Goal: Transaction & Acquisition: Purchase product/service

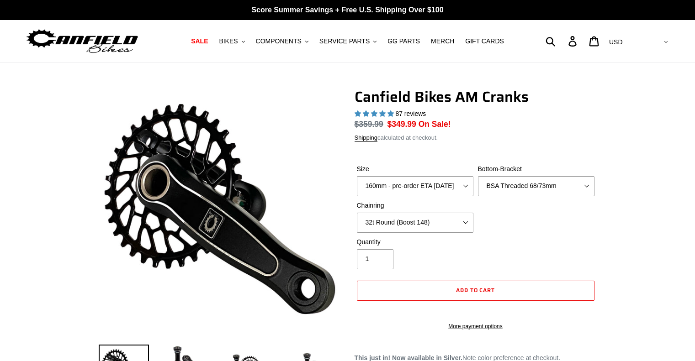
select select "highest-rating"
click at [238, 40] on span "BIKES" at bounding box center [228, 41] width 19 height 8
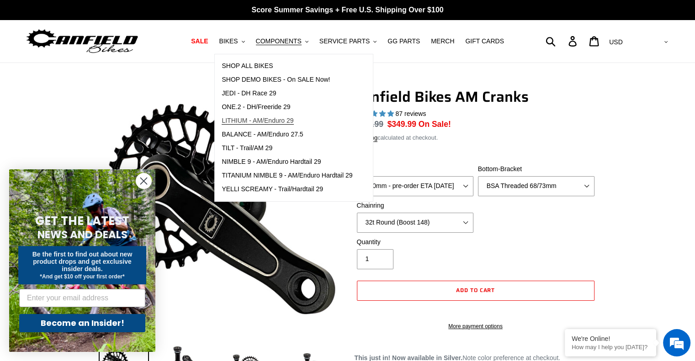
click at [270, 121] on span "LITHIUM - AM/Enduro 29" at bounding box center [258, 121] width 72 height 8
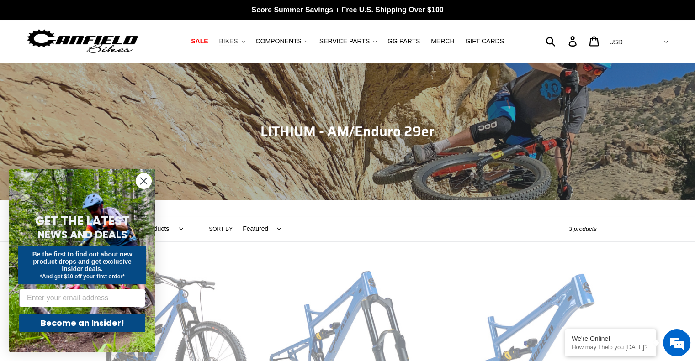
click at [248, 39] on button "BIKES .cls-1{fill:#231f20}" at bounding box center [231, 41] width 35 height 12
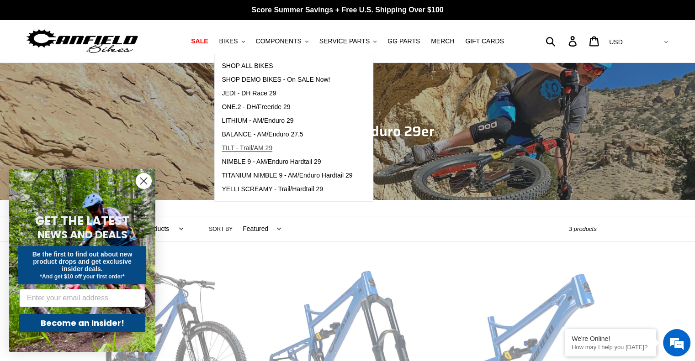
click at [256, 146] on span "TILT - Trail/AM 29" at bounding box center [247, 148] width 51 height 8
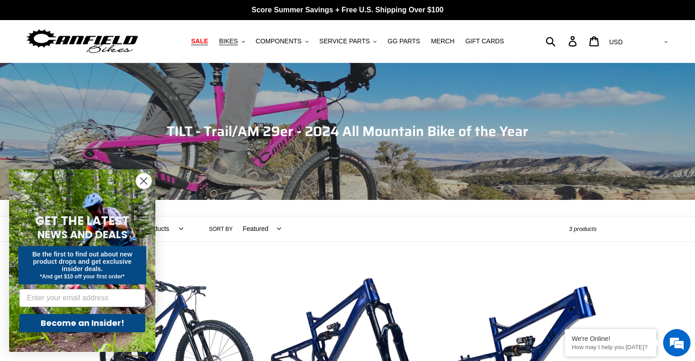
click at [212, 41] on link "SALE" at bounding box center [199, 41] width 26 height 12
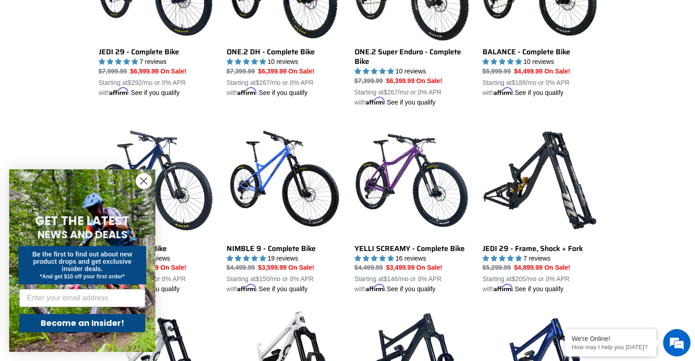
scroll to position [777, 0]
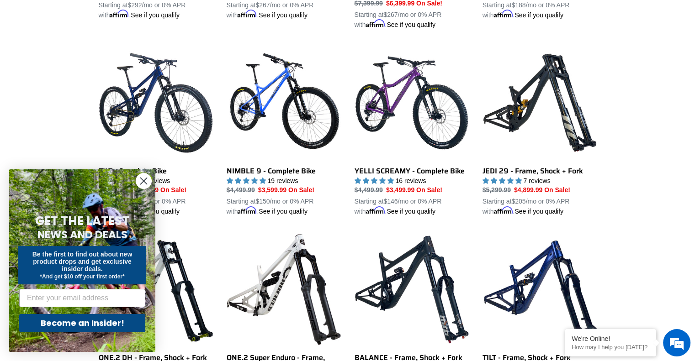
click at [139, 182] on circle "Close dialog" at bounding box center [143, 181] width 15 height 15
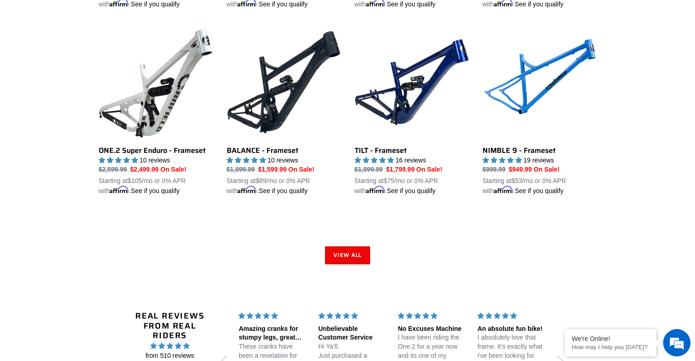
scroll to position [1371, 0]
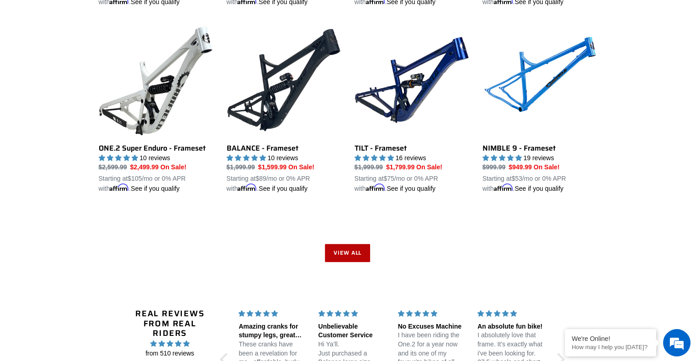
click at [344, 250] on link "View all" at bounding box center [348, 253] width 46 height 18
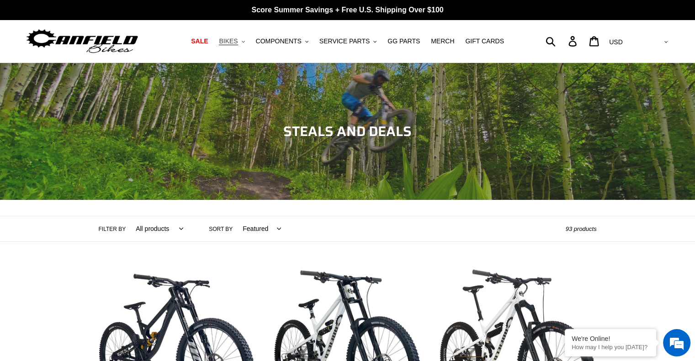
click at [238, 42] on span "BIKES" at bounding box center [228, 41] width 19 height 8
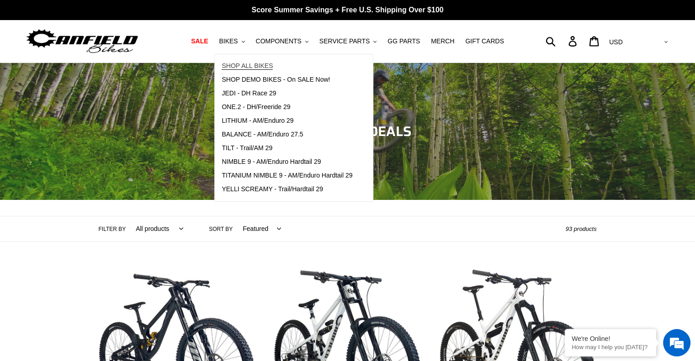
click at [252, 65] on span "SHOP ALL BIKES" at bounding box center [247, 66] width 51 height 8
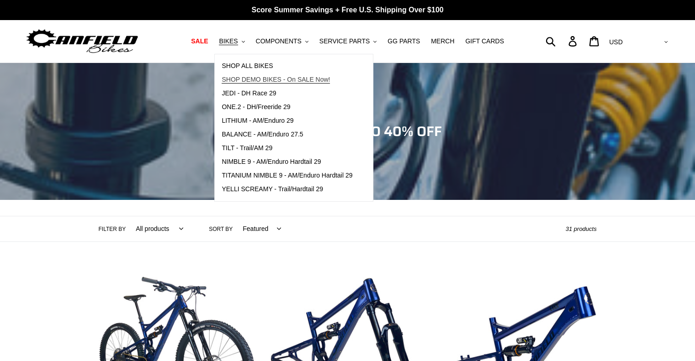
click at [249, 80] on span "SHOP DEMO BIKES - On SALE Now!" at bounding box center [276, 80] width 108 height 8
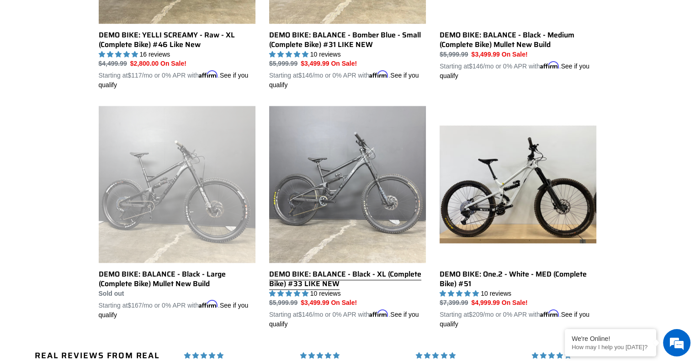
click at [339, 275] on link "DEMO BIKE: BALANCE - Black - XL (Complete Bike) #33 LIKE NEW" at bounding box center [347, 217] width 157 height 223
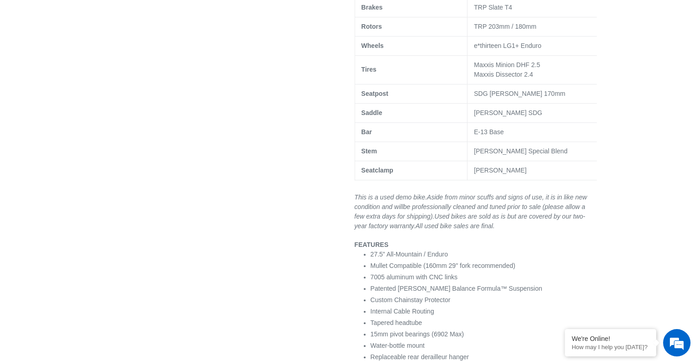
scroll to position [320, 0]
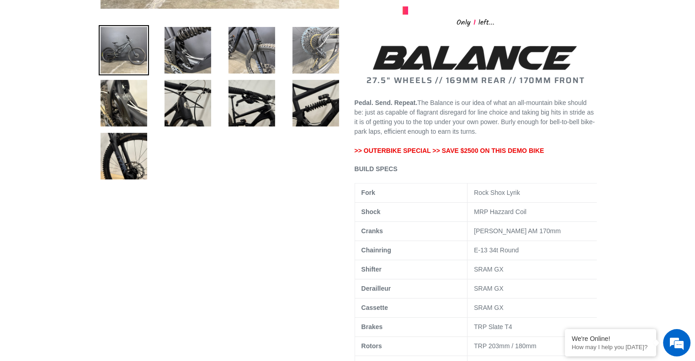
click at [322, 62] on img at bounding box center [316, 50] width 50 height 50
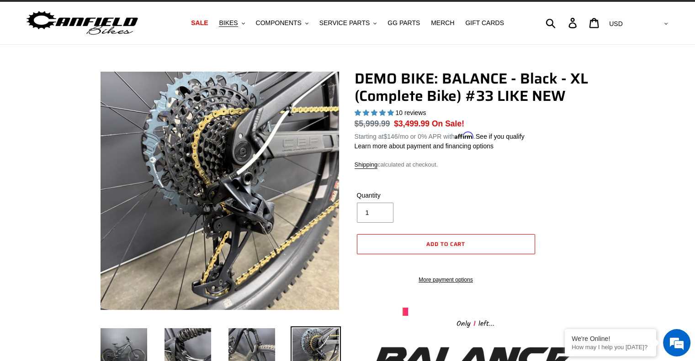
scroll to position [0, 0]
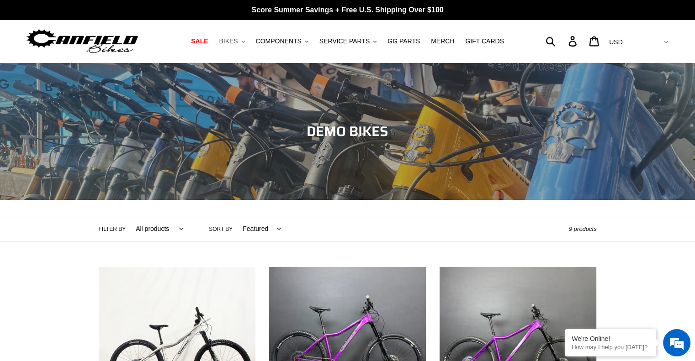
click at [247, 42] on button "BIKES .cls-1{fill:#231f20}" at bounding box center [231, 41] width 35 height 12
